Goal: Feedback & Contribution: Leave review/rating

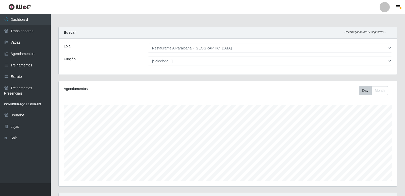
select select "342"
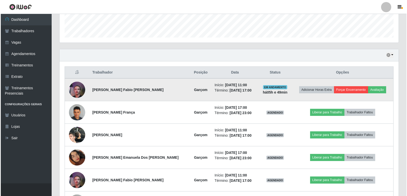
scroll to position [105, 339]
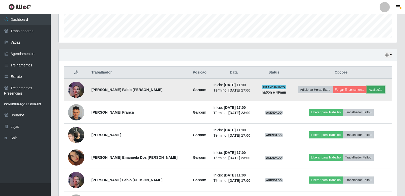
click at [379, 93] on button "Avaliação" at bounding box center [376, 89] width 18 height 7
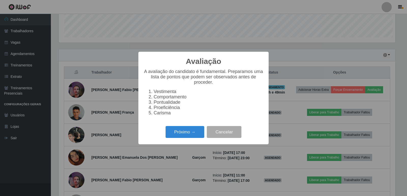
scroll to position [105, 336]
drag, startPoint x: 184, startPoint y: 142, endPoint x: 186, endPoint y: 135, distance: 6.6
click at [185, 140] on div "Próximo → Cancelar" at bounding box center [203, 132] width 120 height 14
click at [187, 135] on button "Próximo →" at bounding box center [184, 132] width 39 height 12
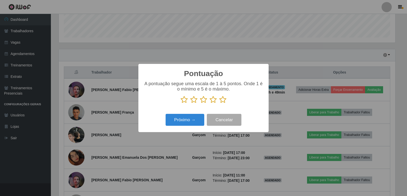
scroll to position [254082, 253851]
click at [220, 100] on icon at bounding box center [222, 100] width 7 height 8
click at [219, 104] on input "radio" at bounding box center [219, 104] width 0 height 0
click at [186, 124] on button "Próximo →" at bounding box center [184, 120] width 39 height 12
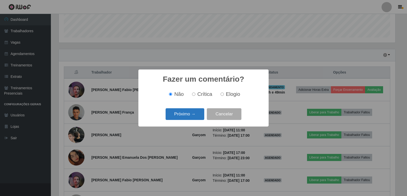
click at [184, 116] on button "Próximo →" at bounding box center [184, 115] width 39 height 12
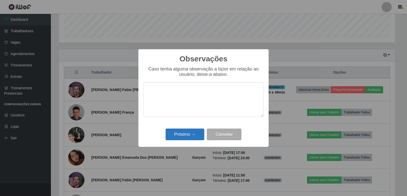
drag, startPoint x: 184, startPoint y: 147, endPoint x: 181, endPoint y: 139, distance: 9.2
click at [183, 146] on div "Observações × Caso tenha alguma observação a fazer em relação ao usuário, deixe…" at bounding box center [203, 98] width 130 height 98
click at [181, 138] on button "Próximo →" at bounding box center [184, 135] width 39 height 12
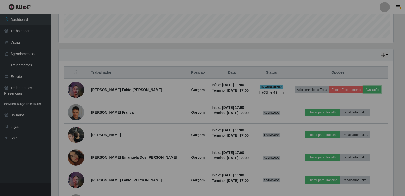
scroll to position [105, 339]
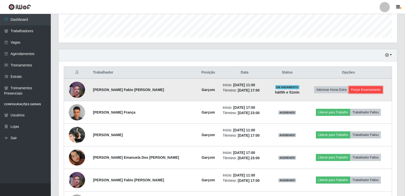
click at [364, 91] on button "Forçar Encerramento" at bounding box center [366, 89] width 34 height 7
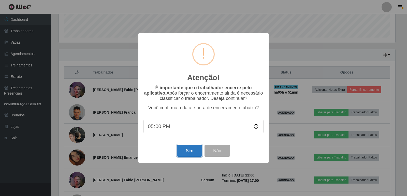
click at [191, 157] on button "Sim" at bounding box center [189, 151] width 25 height 12
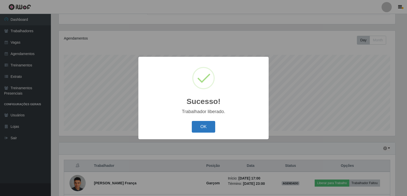
click at [207, 127] on button "OK" at bounding box center [204, 127] width 24 height 12
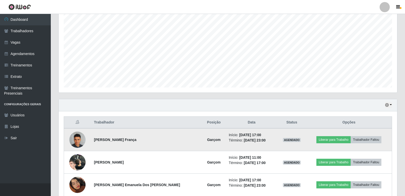
scroll to position [101, 0]
